Goal: Transaction & Acquisition: Purchase product/service

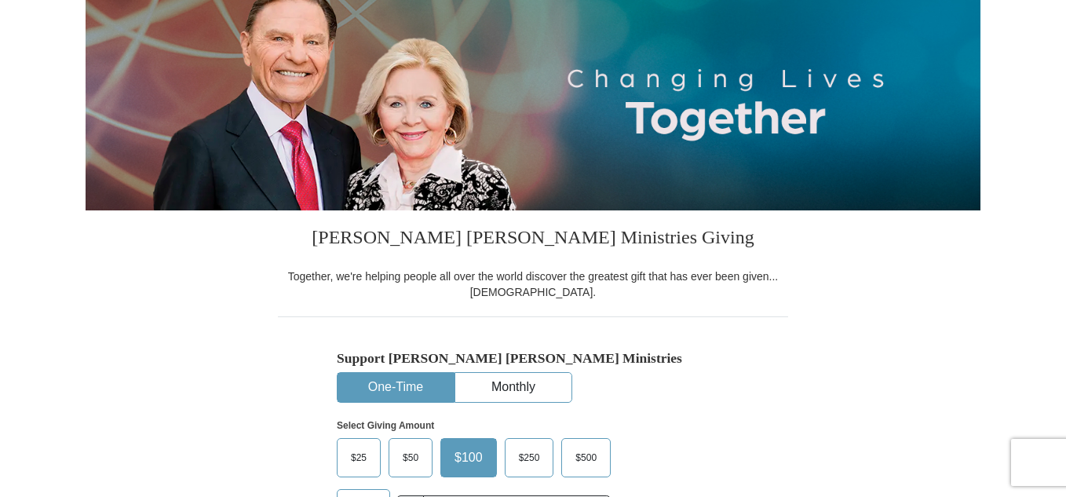
scroll to position [367, 0]
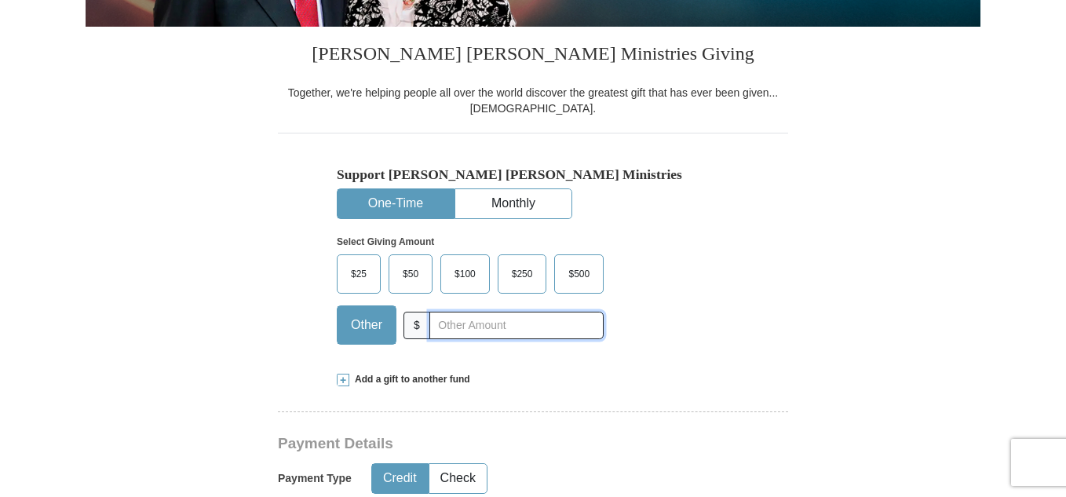
click at [456, 324] on input "text" at bounding box center [516, 325] width 174 height 27
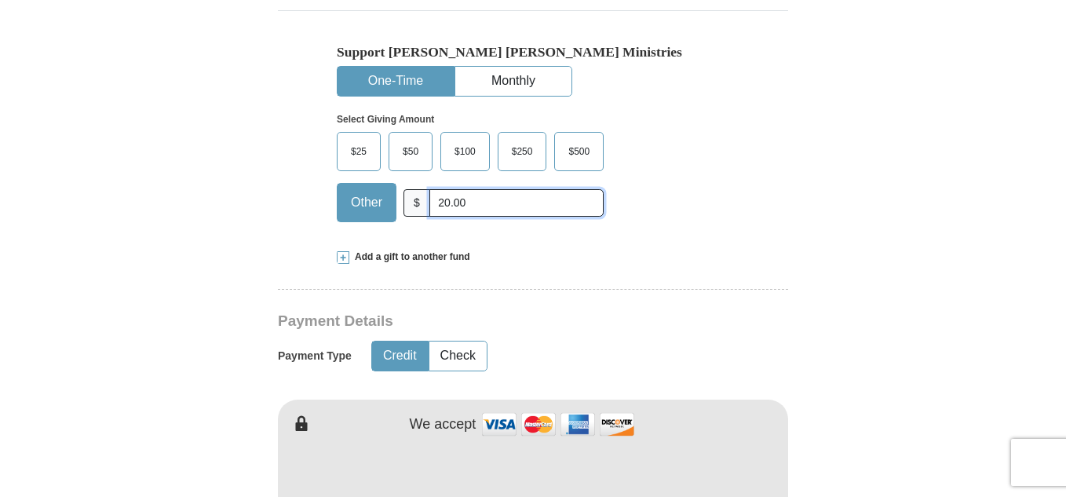
scroll to position [549, 0]
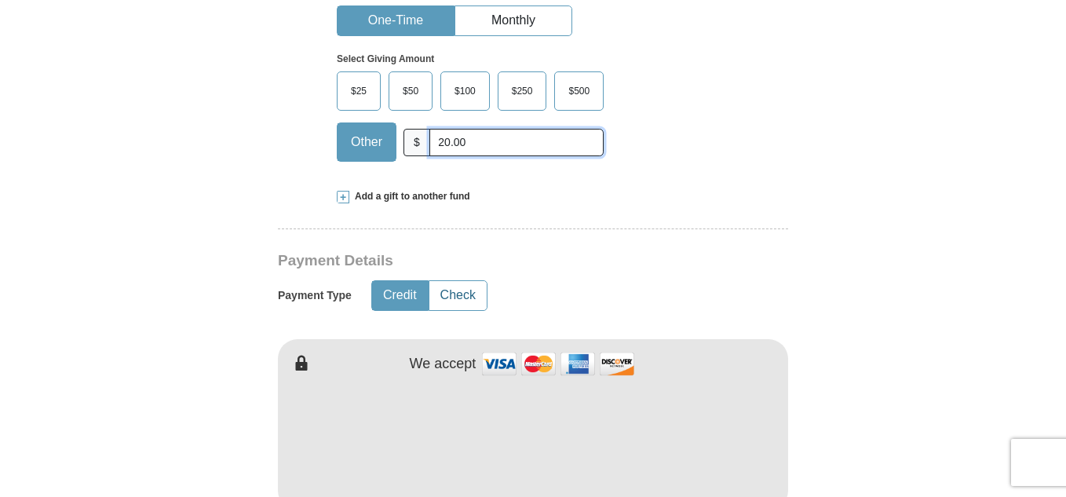
type input "20.00"
click at [470, 301] on button "Check" at bounding box center [457, 295] width 57 height 29
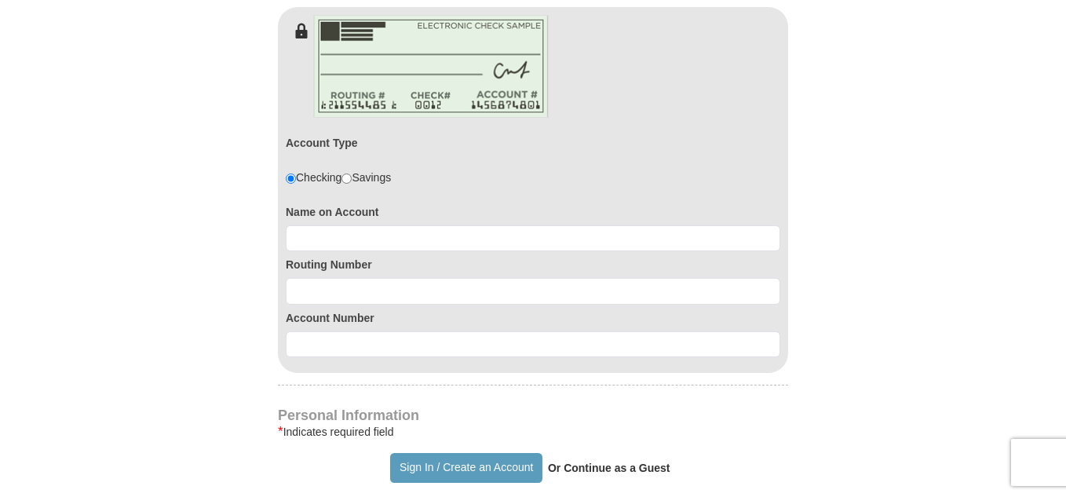
scroll to position [916, 0]
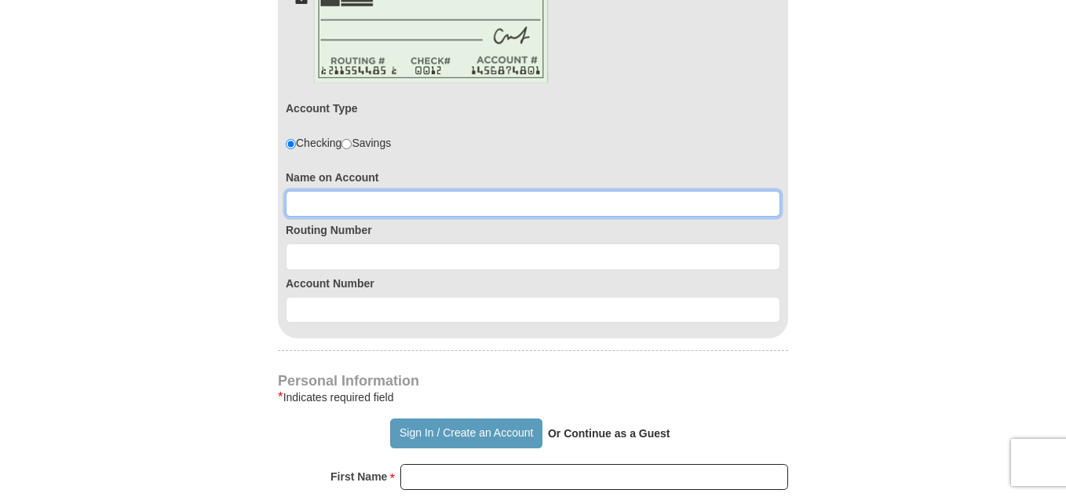
click at [457, 199] on input at bounding box center [533, 204] width 494 height 27
type input "Tammy Bradow"
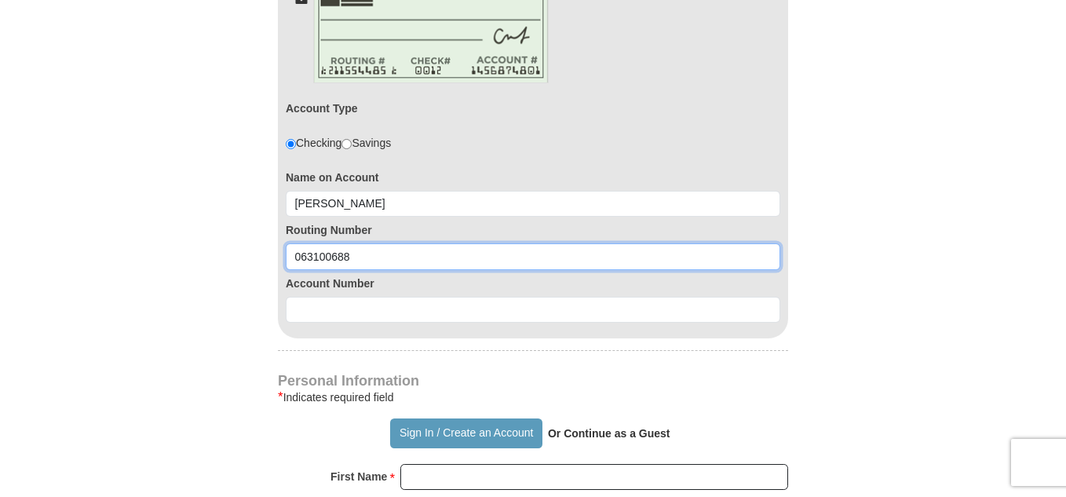
type input "063100688"
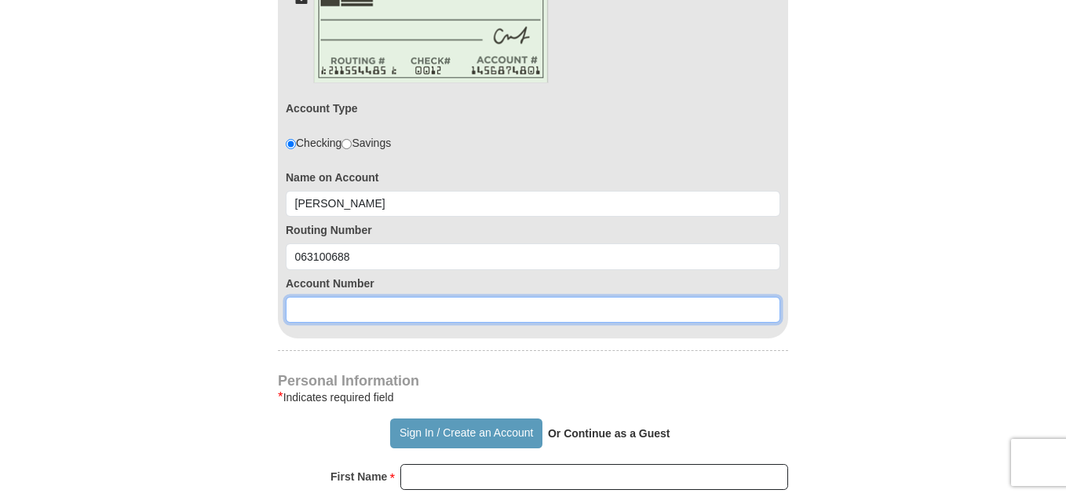
click at [377, 309] on input at bounding box center [533, 310] width 494 height 27
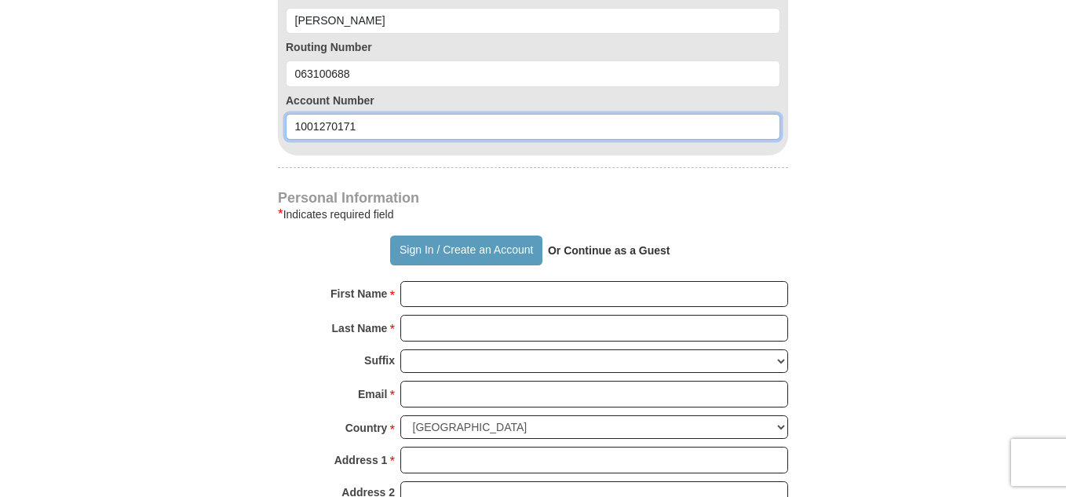
type input "1001270171"
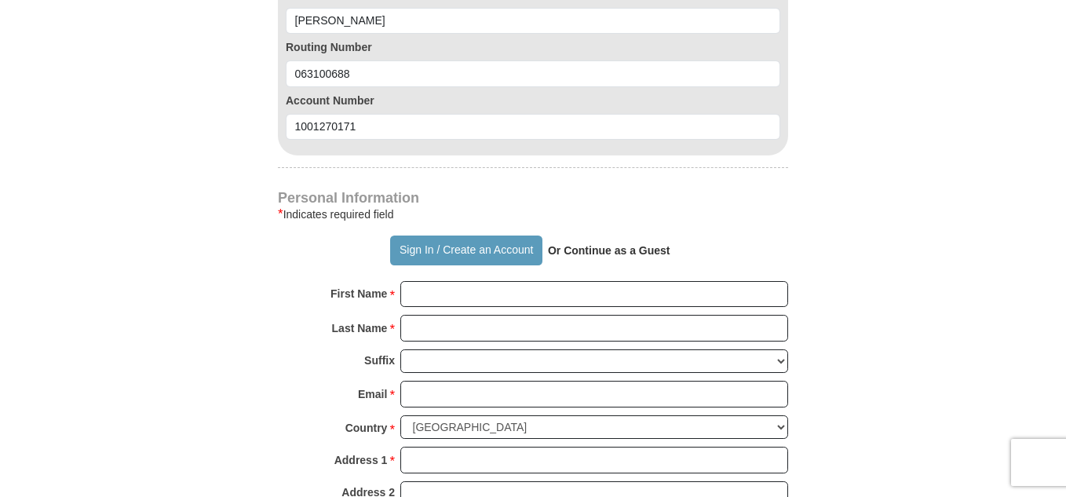
click at [875, 339] on form "Already have an account? Sign in for faster giving. Don't have an account? Crea…" at bounding box center [533, 24] width 895 height 2120
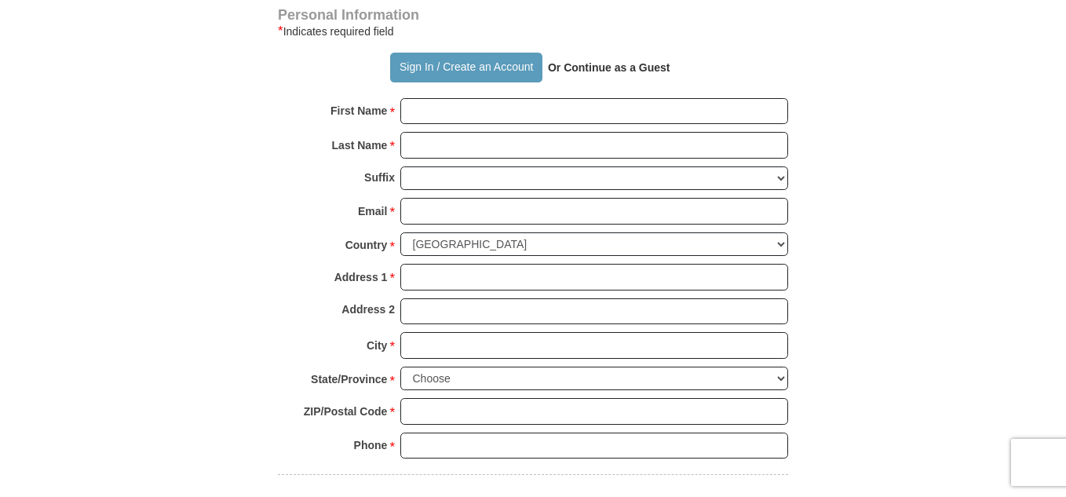
scroll to position [1465, 0]
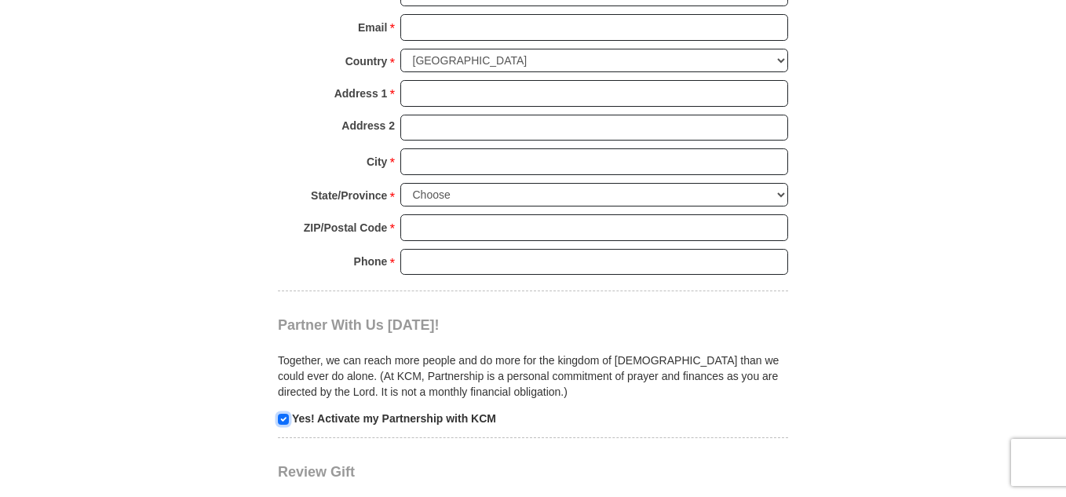
click at [281, 419] on input "checkbox" at bounding box center [283, 419] width 11 height 11
checkbox input "false"
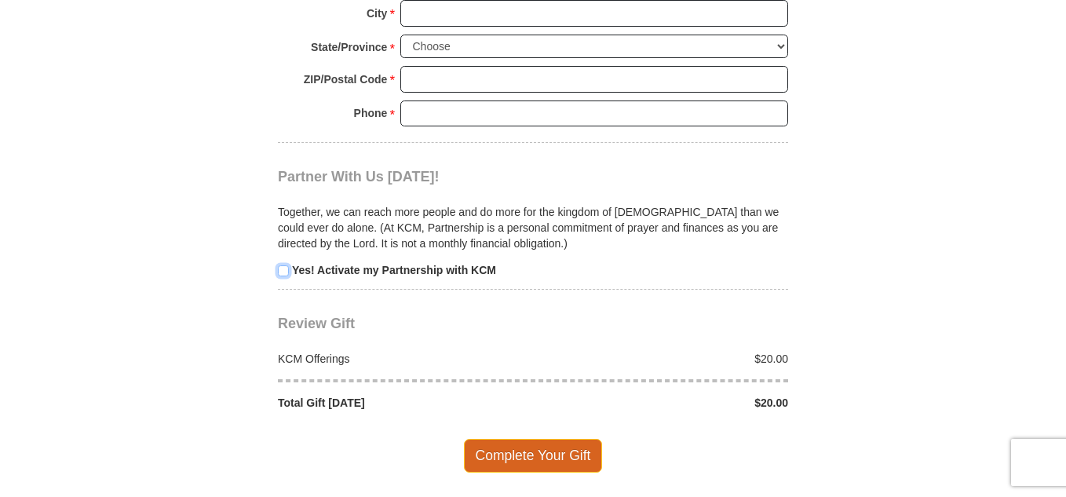
scroll to position [1648, 0]
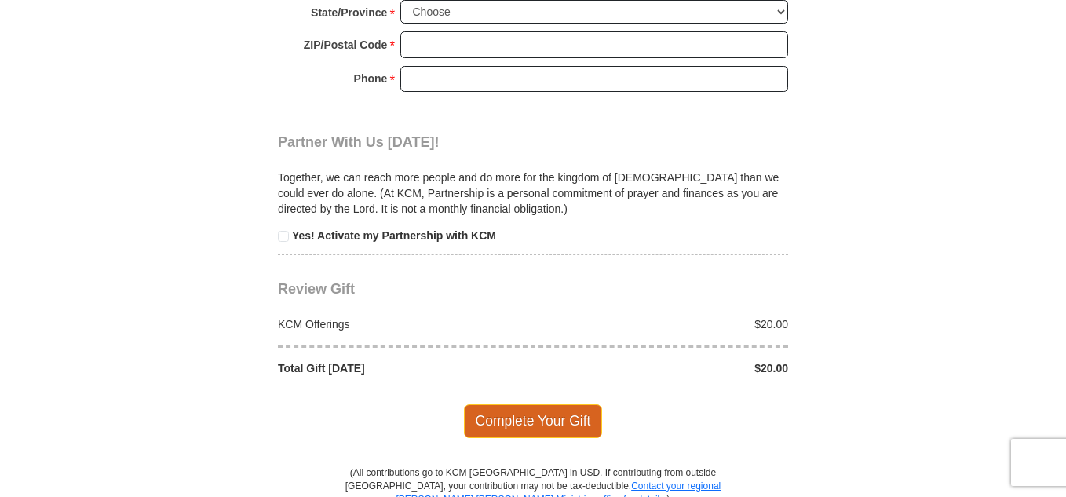
click at [506, 422] on span "Complete Your Gift" at bounding box center [533, 420] width 139 height 33
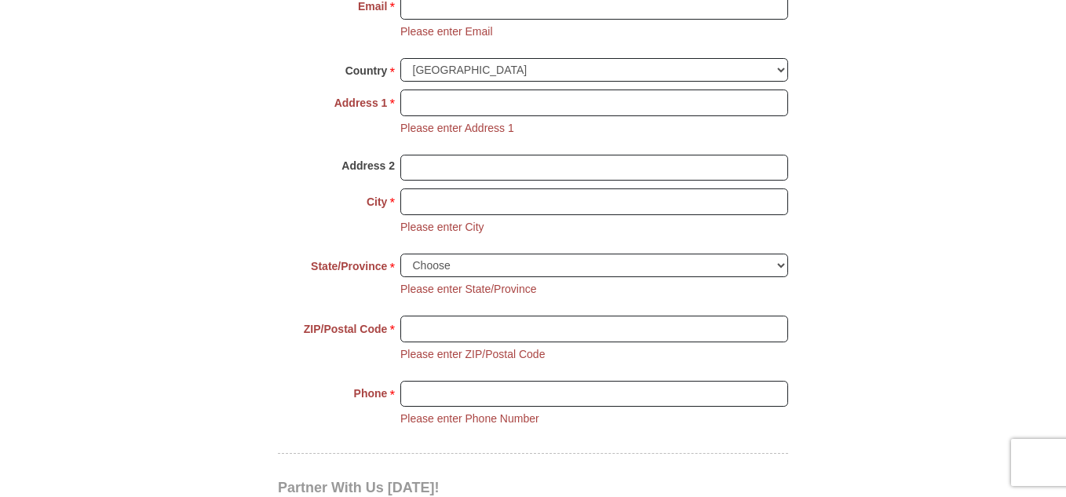
scroll to position [1367, 0]
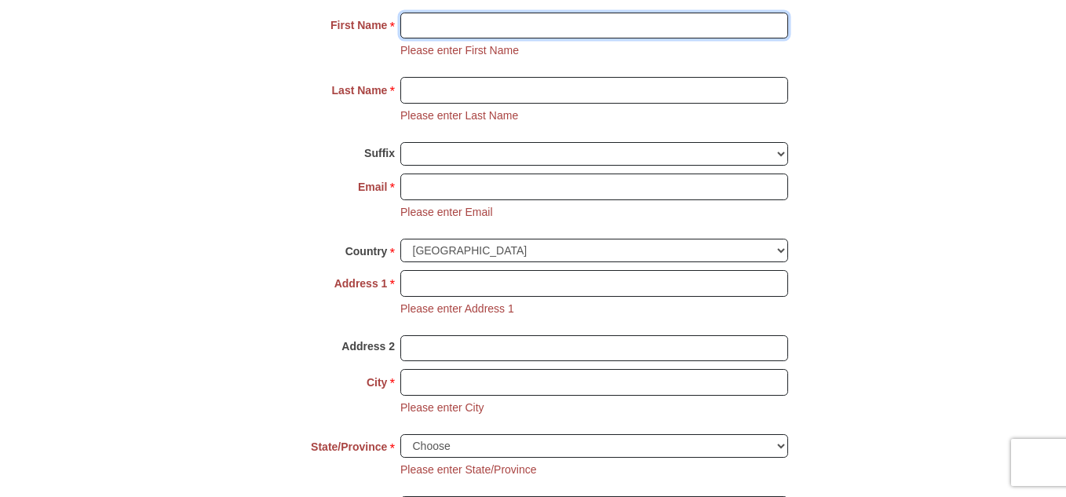
click at [509, 31] on input "First Name *" at bounding box center [594, 26] width 388 height 27
type input "Tammy"
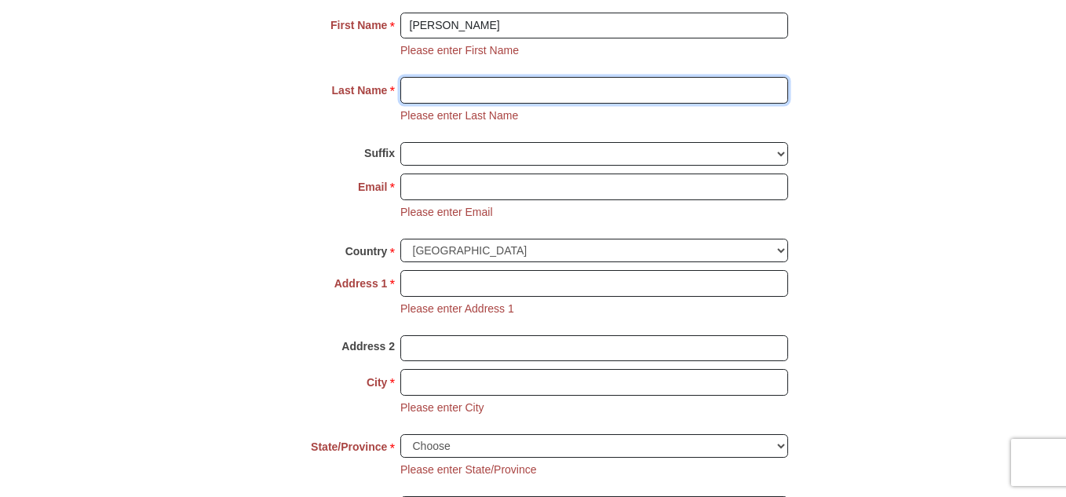
type input "Bradow"
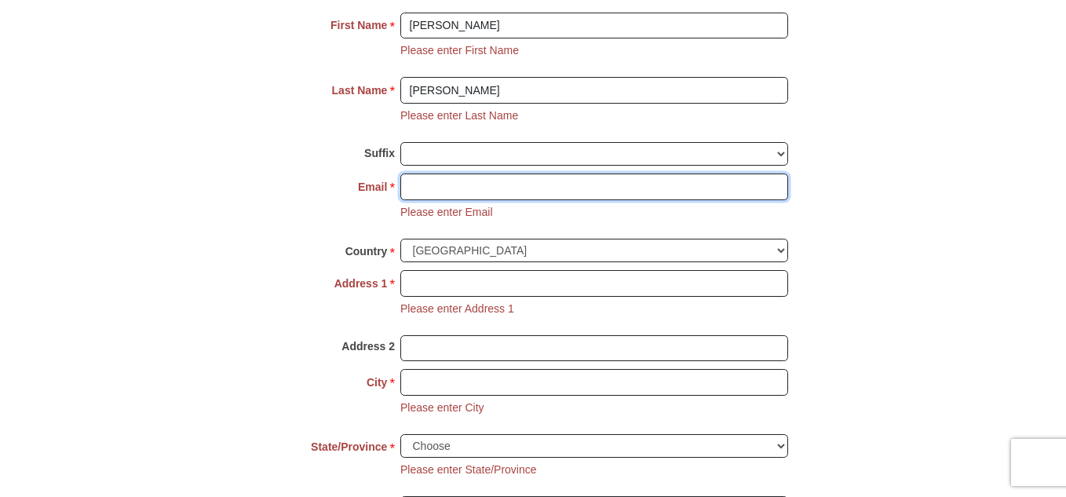
type input "bradowfarm@windstream.net"
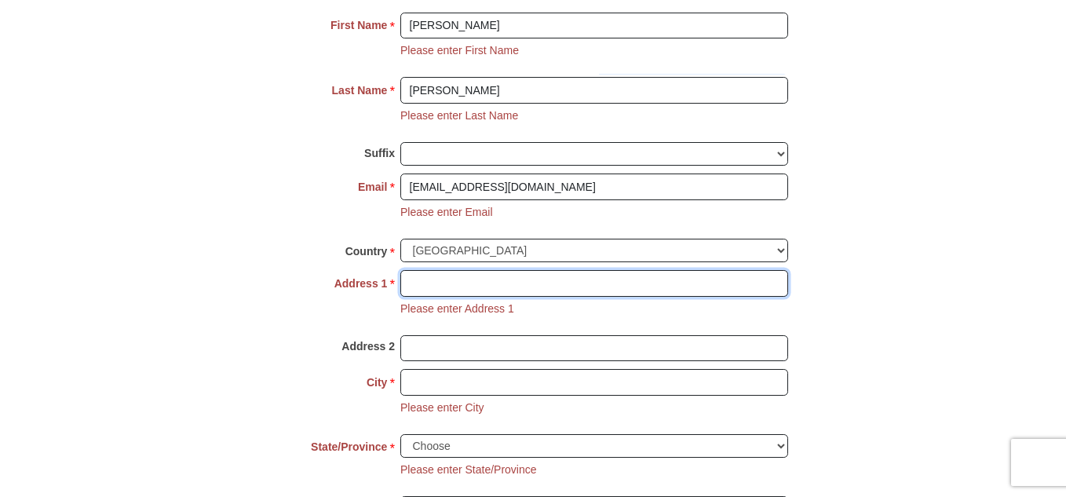
type input "8585 216th Street"
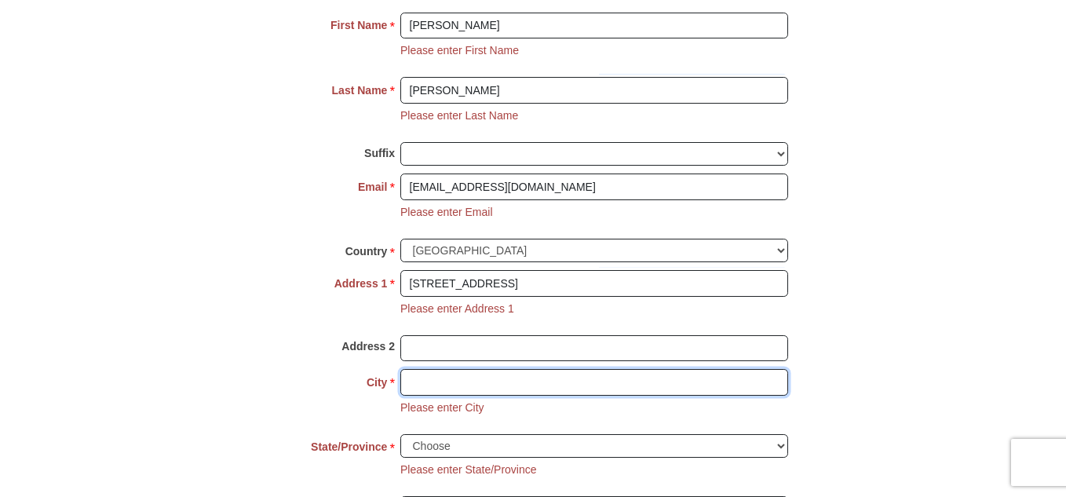
type input "O Brien"
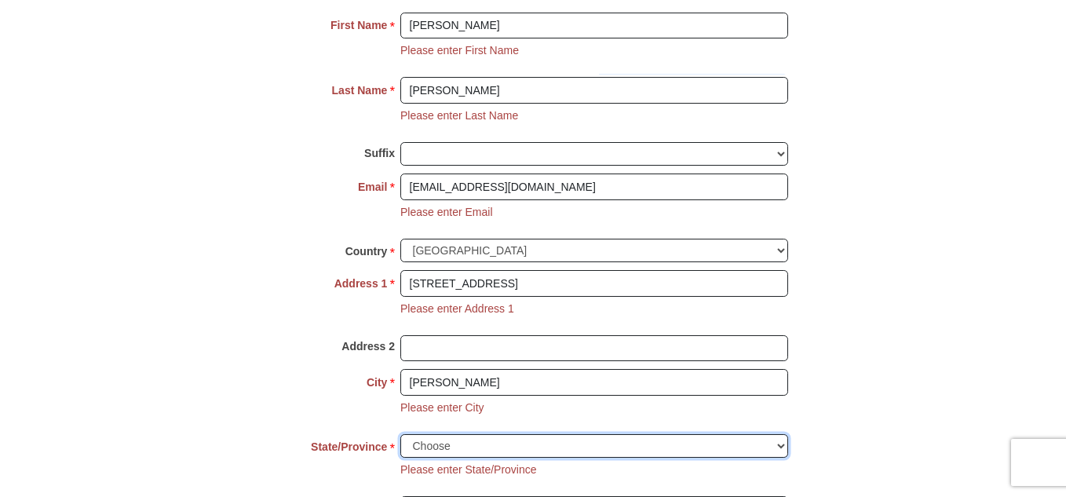
select select "FL"
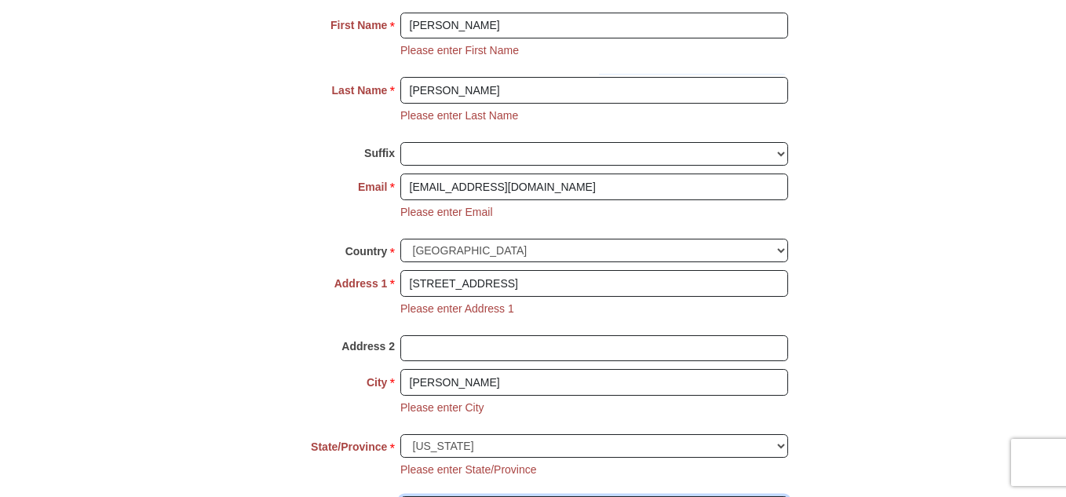
type input "32071"
type input "3869352553"
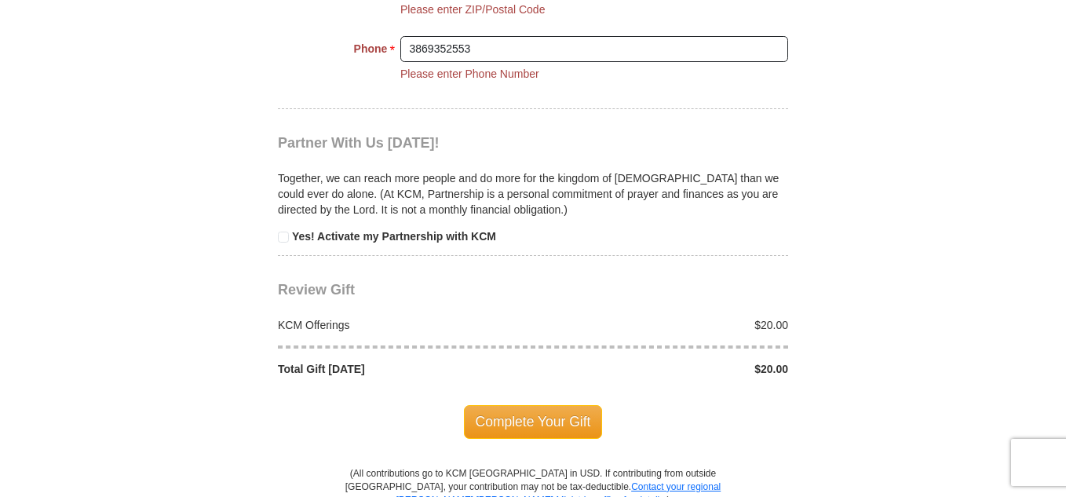
scroll to position [1917, 0]
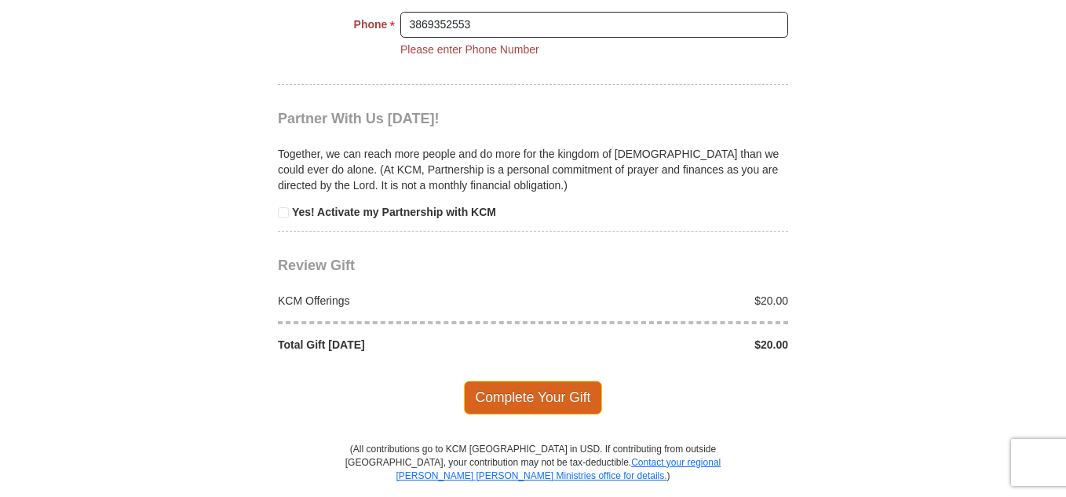
click at [516, 398] on span "Complete Your Gift" at bounding box center [533, 397] width 139 height 33
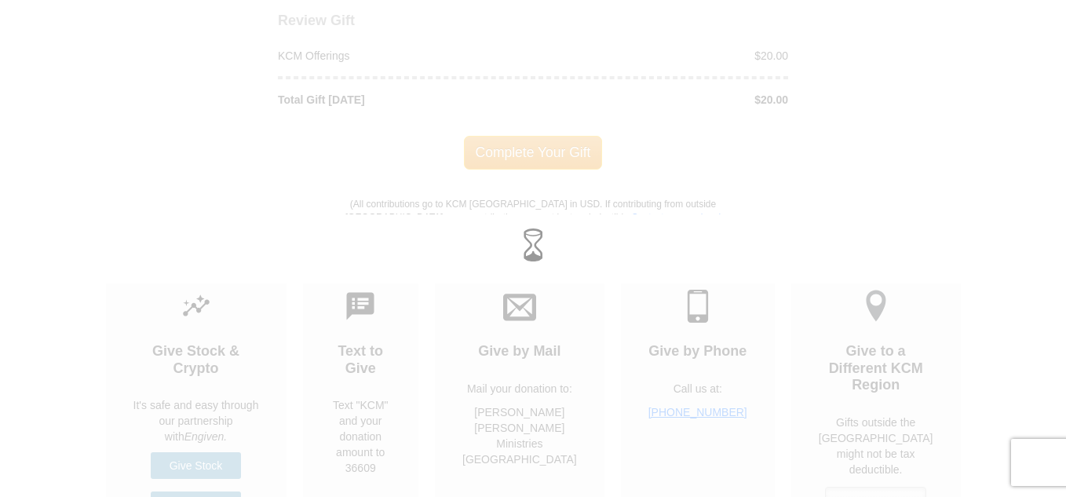
scroll to position [1733, 0]
